Goal: Navigation & Orientation: Understand site structure

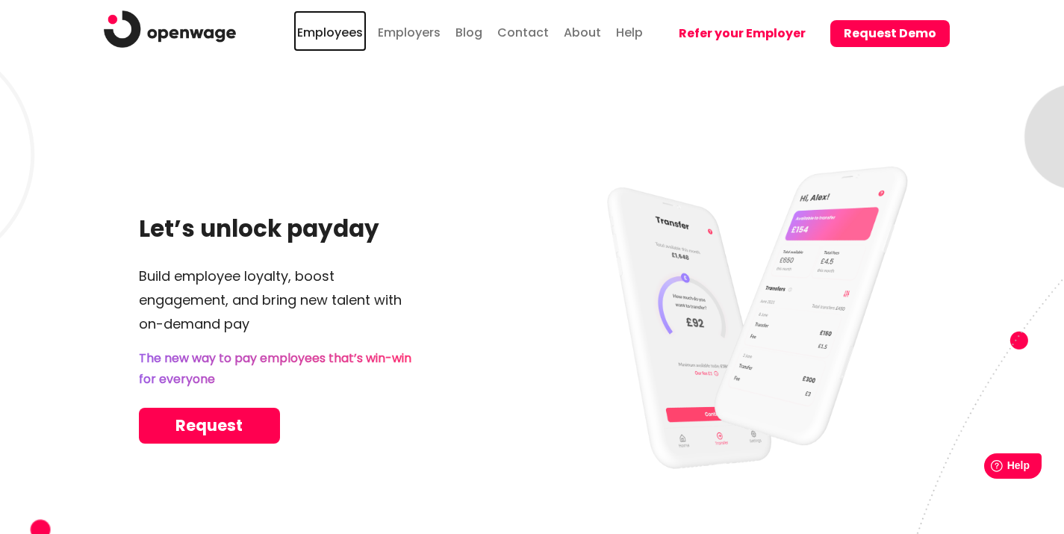
click at [346, 30] on link "Employees" at bounding box center [329, 30] width 73 height 41
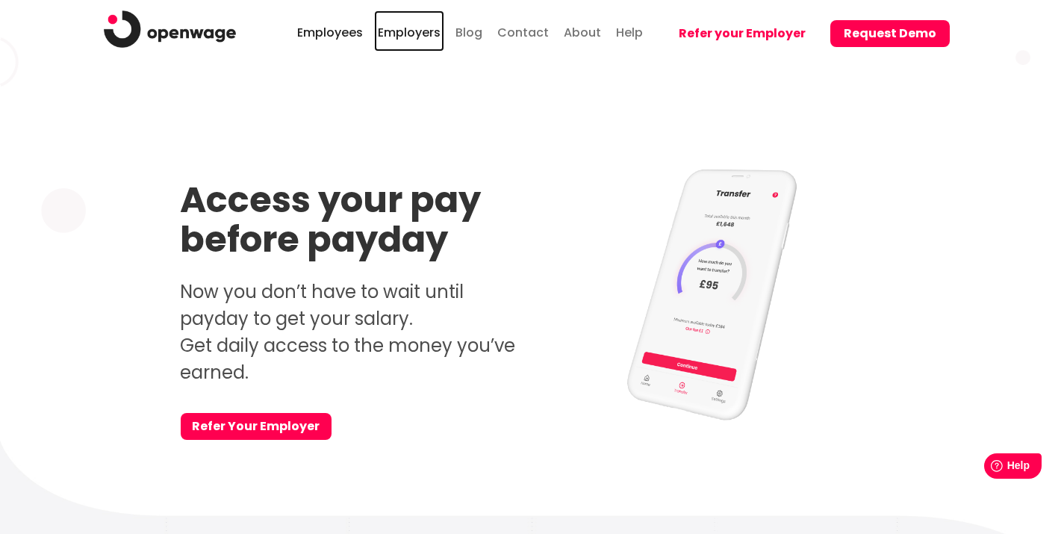
click at [430, 34] on link "Employers" at bounding box center [409, 30] width 70 height 41
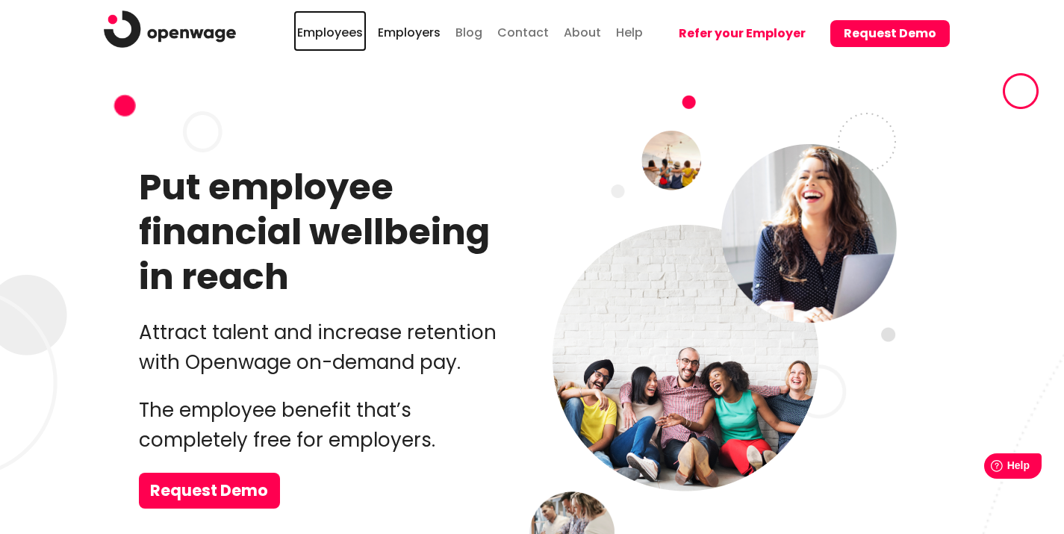
click at [342, 34] on link "Employees" at bounding box center [329, 30] width 73 height 41
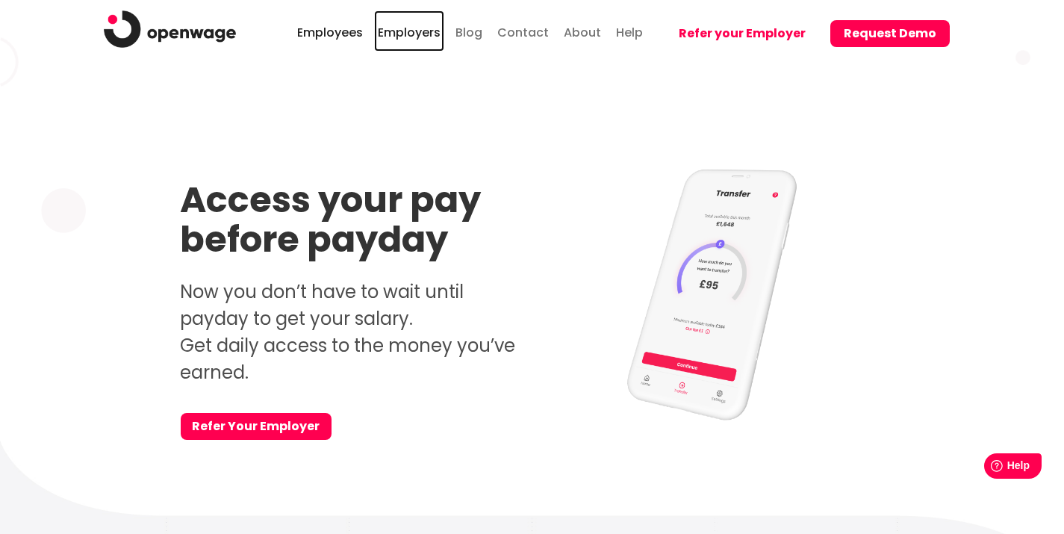
click at [436, 41] on link "Employers" at bounding box center [409, 30] width 70 height 41
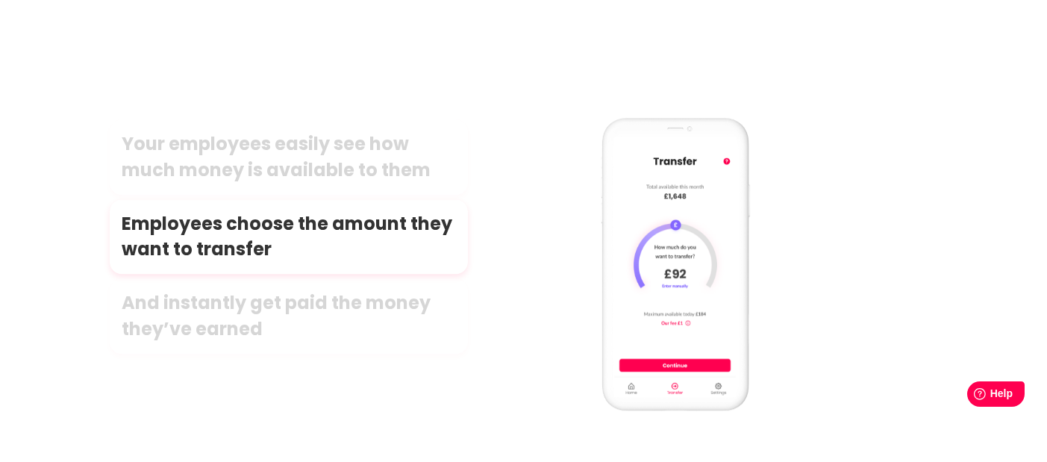
scroll to position [7094, 0]
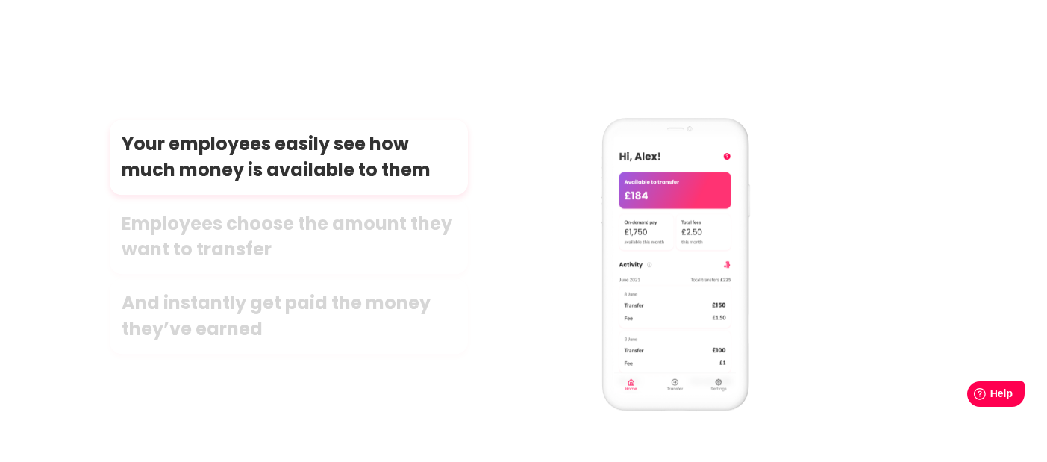
click at [227, 302] on span "And instantly get paid the money they’ve earned" at bounding box center [289, 316] width 359 height 75
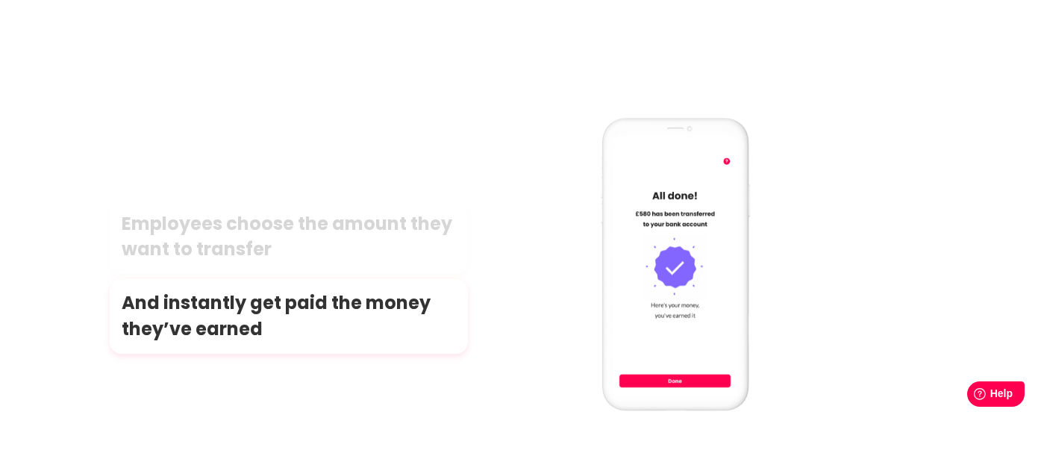
click at [258, 227] on span "Employees choose the amount they want to transfer" at bounding box center [289, 236] width 359 height 75
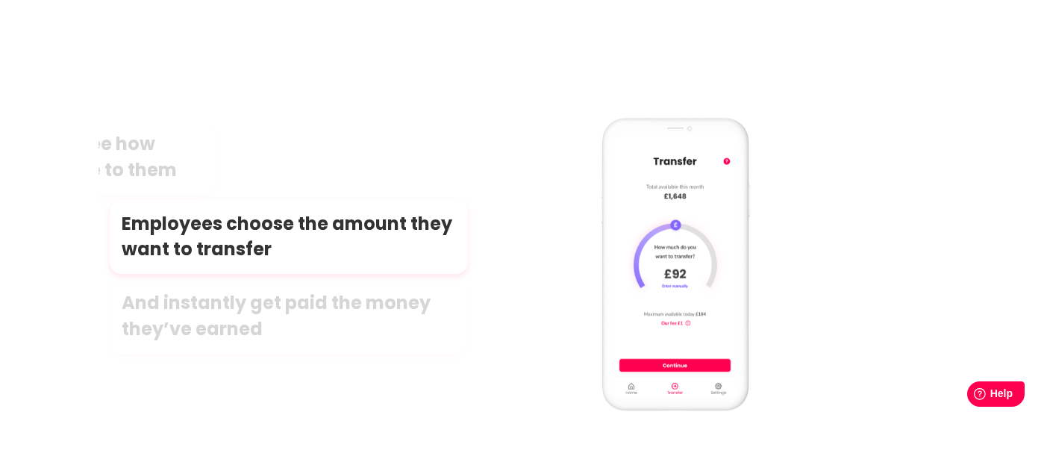
click at [156, 157] on span "Your employees easily see how much money is available to them" at bounding box center [35, 157] width 359 height 75
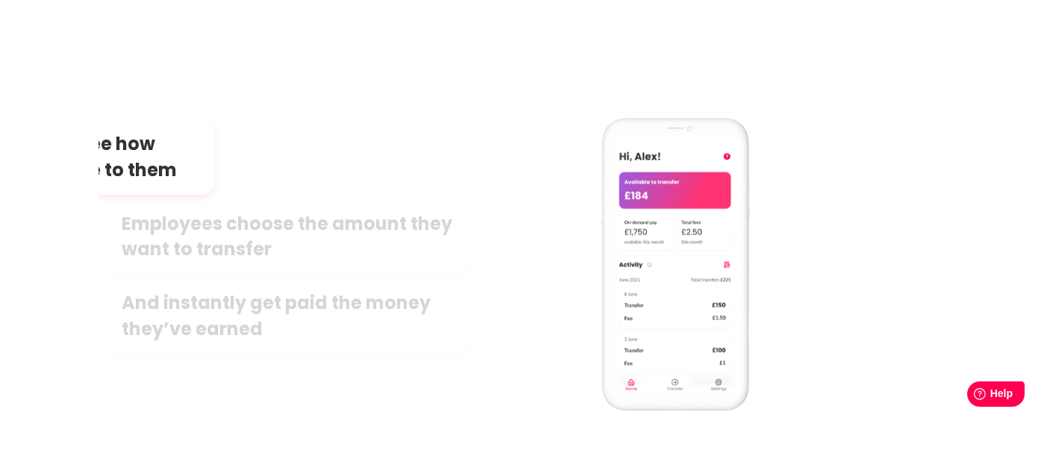
click at [199, 240] on span "Employees choose the amount they want to transfer" at bounding box center [289, 236] width 359 height 75
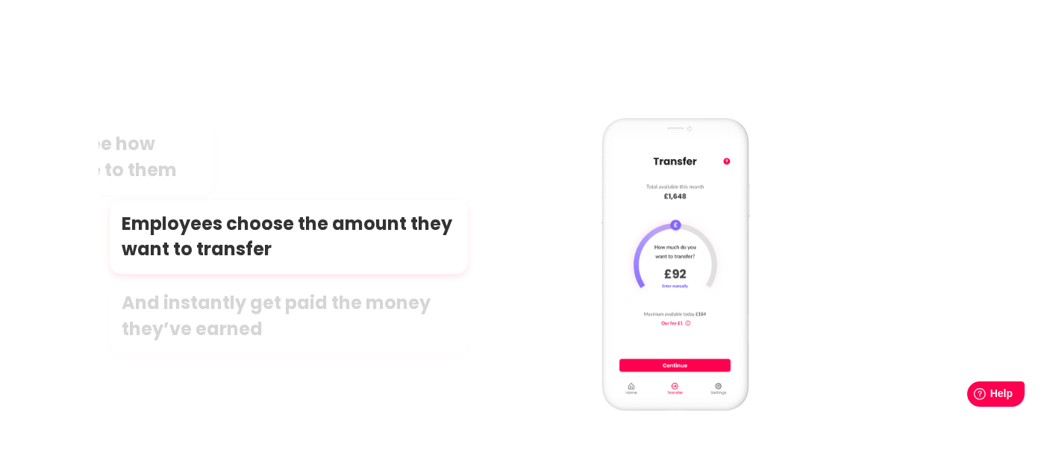
click at [204, 300] on span "And instantly get paid the money they’ve earned" at bounding box center [289, 316] width 359 height 75
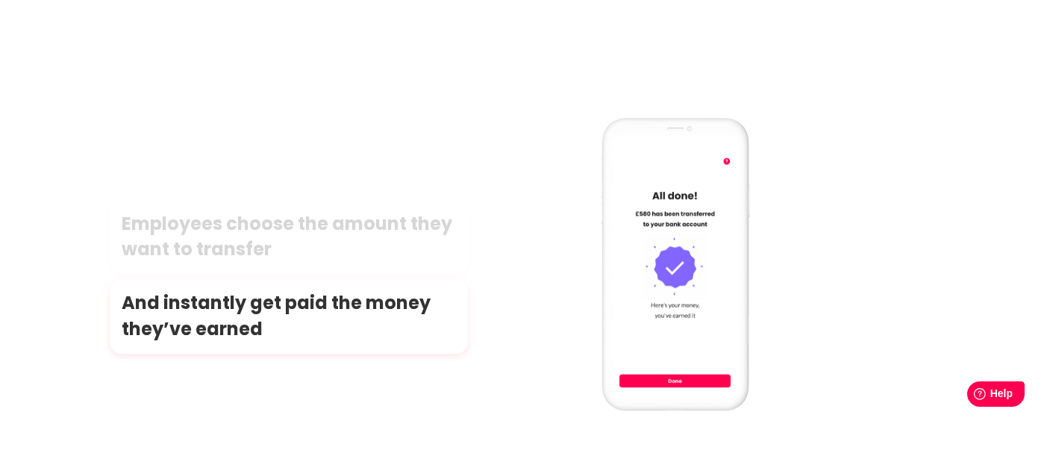
click at [244, 227] on span "Employees choose the amount they want to transfer" at bounding box center [289, 236] width 359 height 75
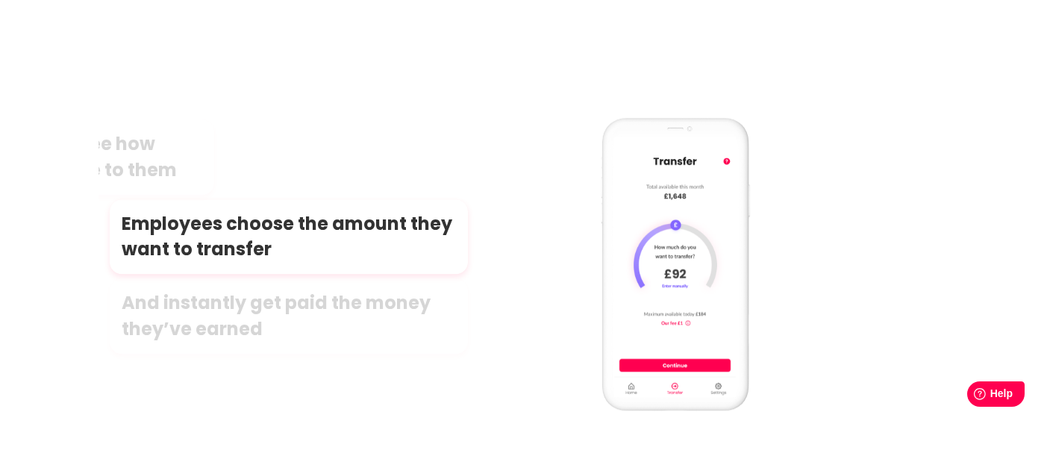
click at [131, 152] on span "Your employees easily see how much money is available to them" at bounding box center [35, 157] width 359 height 75
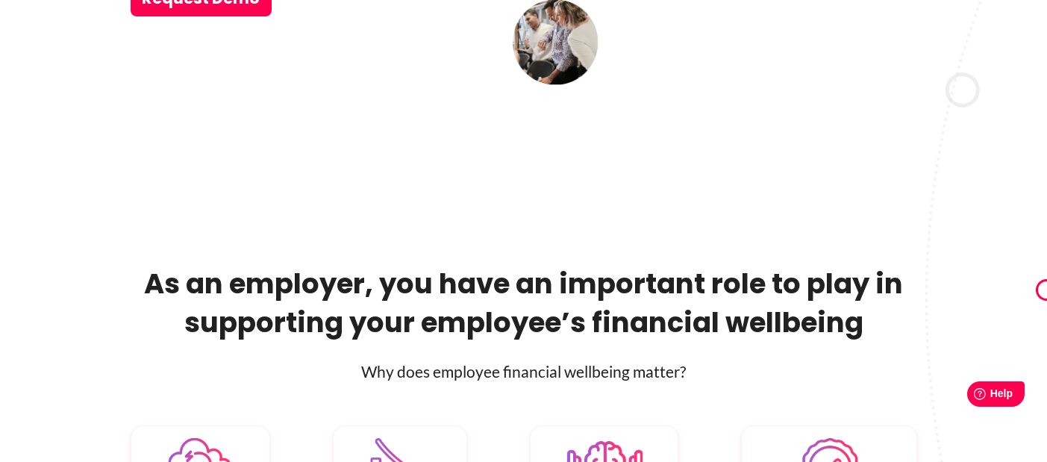
scroll to position [0, 0]
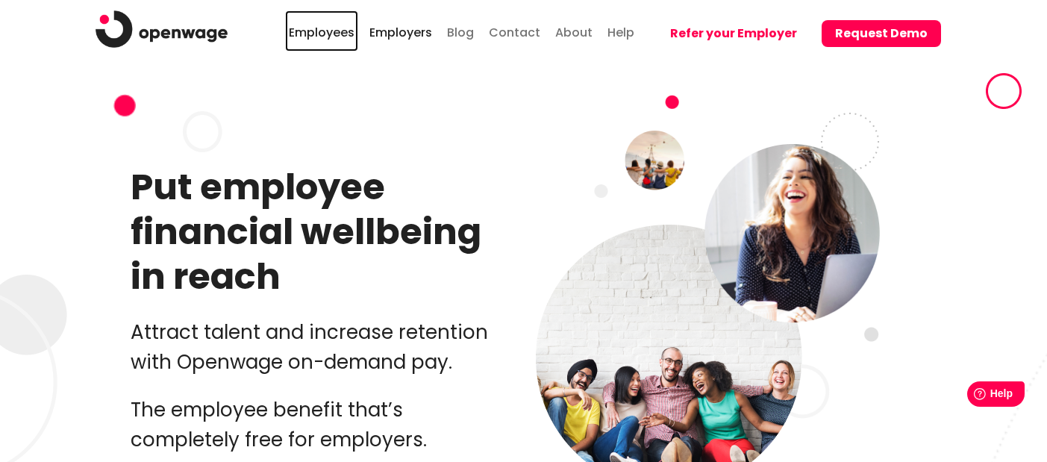
click at [343, 34] on link "Employees" at bounding box center [321, 30] width 73 height 41
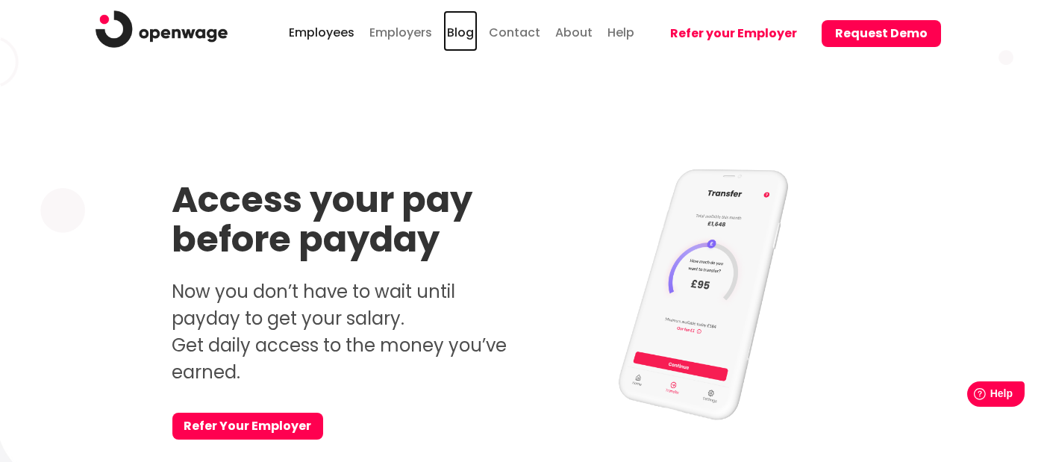
click at [476, 37] on link "Blog" at bounding box center [460, 30] width 34 height 41
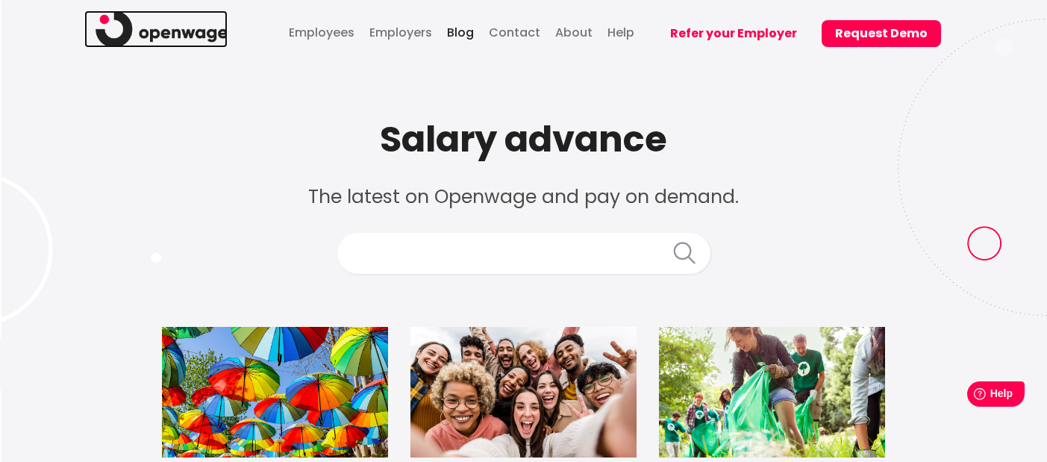
click at [175, 39] on img at bounding box center [162, 28] width 133 height 37
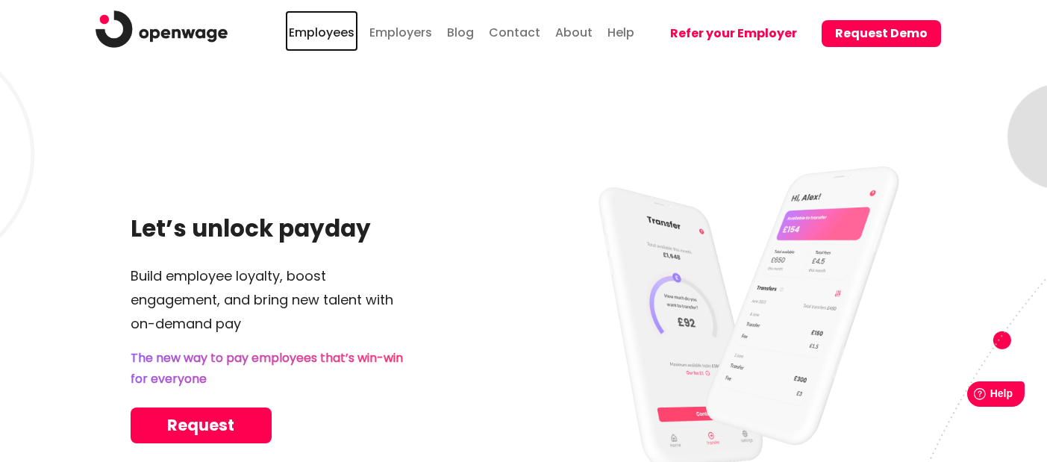
click at [344, 34] on link "Employees" at bounding box center [321, 30] width 73 height 41
